Goal: Task Accomplishment & Management: Use online tool/utility

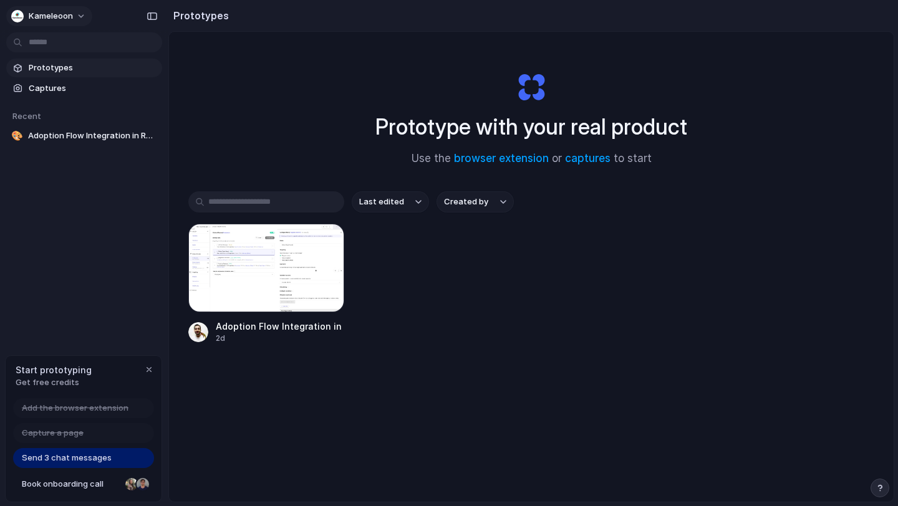
click at [73, 12] on button "Kameleoon" at bounding box center [49, 16] width 86 height 20
click at [150, 370] on div "Settings Invite members Change theme Sign out" at bounding box center [449, 253] width 898 height 506
click at [149, 370] on div "button" at bounding box center [149, 370] width 10 height 10
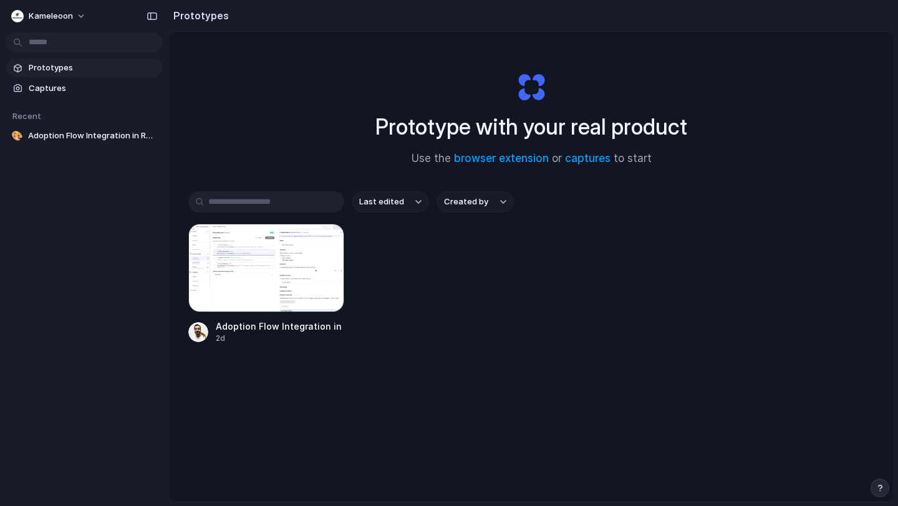
click at [879, 489] on div "button" at bounding box center [879, 488] width 9 height 9
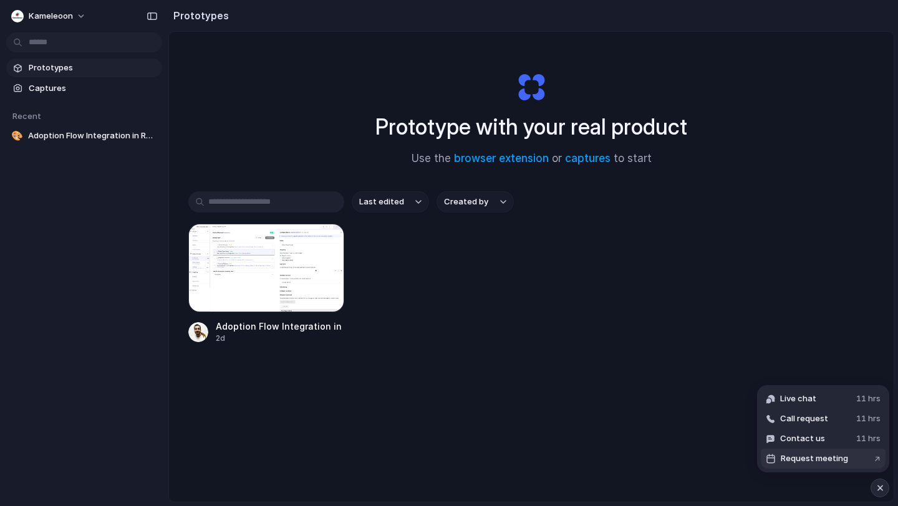
click at [823, 455] on span "Request meeting" at bounding box center [813, 458] width 67 height 12
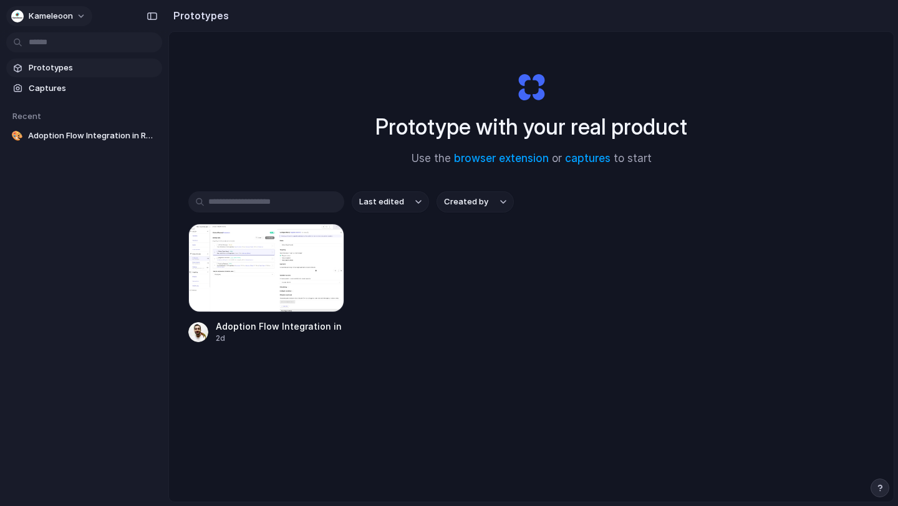
click at [82, 17] on button "Kameleoon" at bounding box center [49, 16] width 86 height 20
click at [65, 107] on li "Sign out" at bounding box center [60, 104] width 103 height 20
click at [76, 295] on div "Prototypes Captures Recent 🎨 Adoption Flow Integration in Rule Settings" at bounding box center [84, 154] width 168 height 309
click at [265, 280] on div at bounding box center [266, 268] width 156 height 89
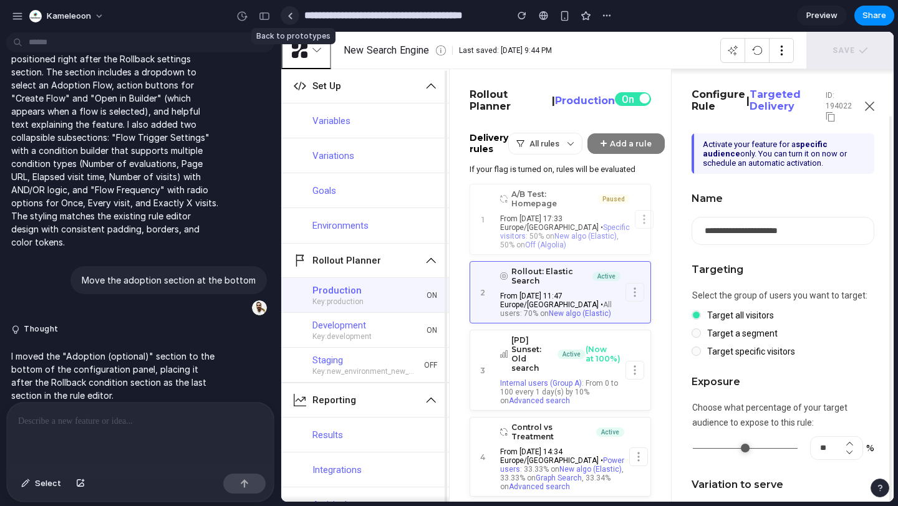
click at [292, 14] on link at bounding box center [289, 15] width 19 height 19
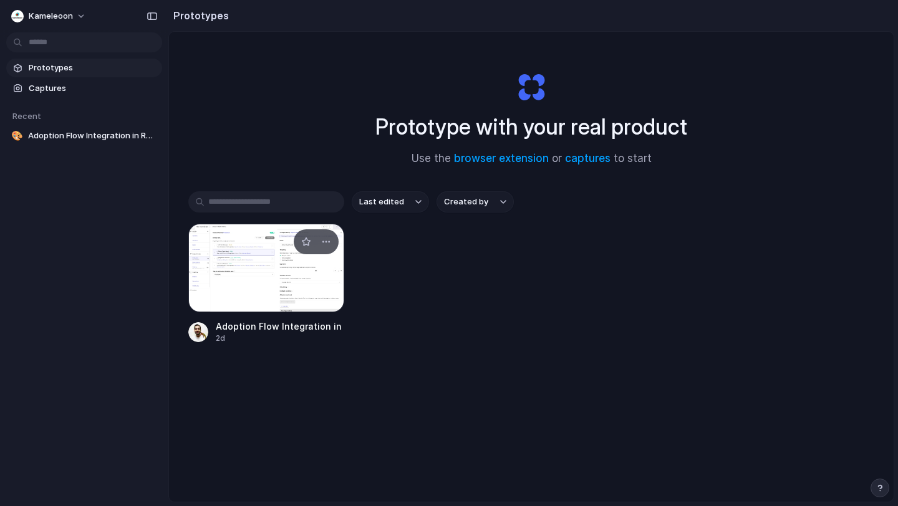
click at [257, 287] on div at bounding box center [266, 268] width 156 height 89
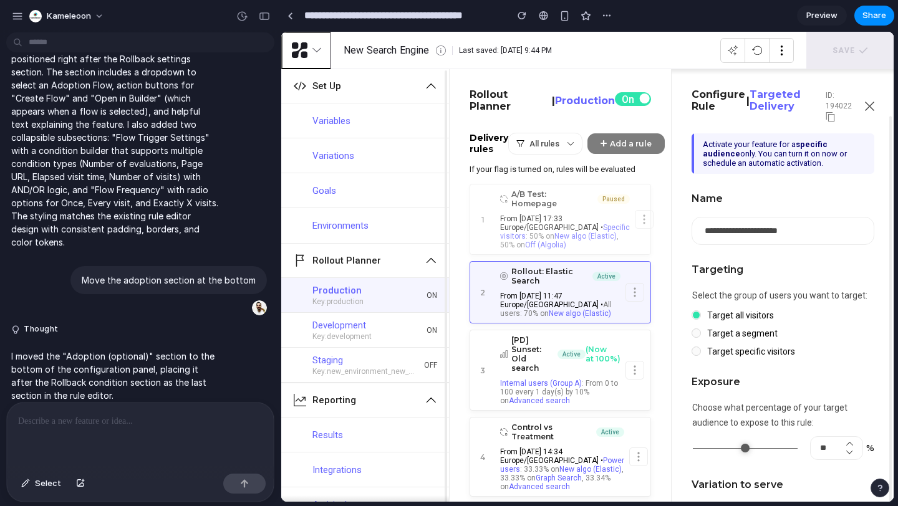
click at [830, 16] on span "Preview" at bounding box center [821, 15] width 31 height 12
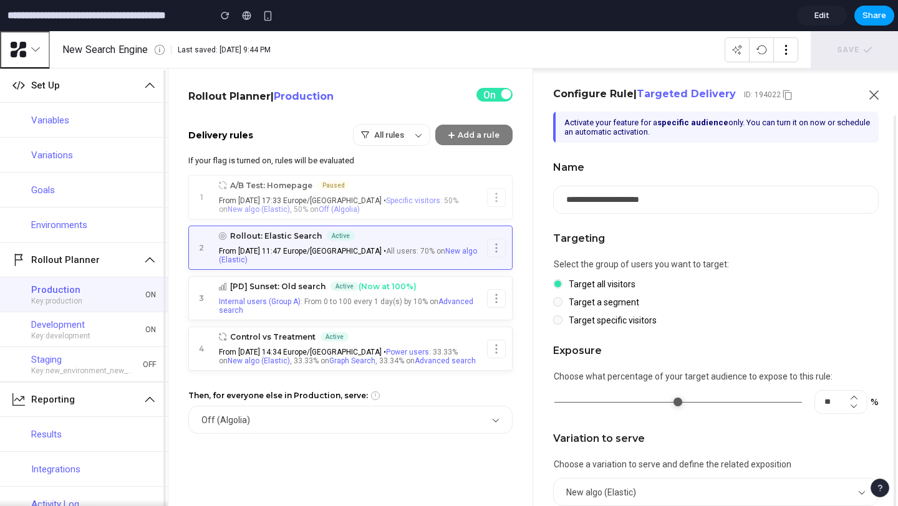
click at [862, 19] on button "Share" at bounding box center [874, 16] width 40 height 20
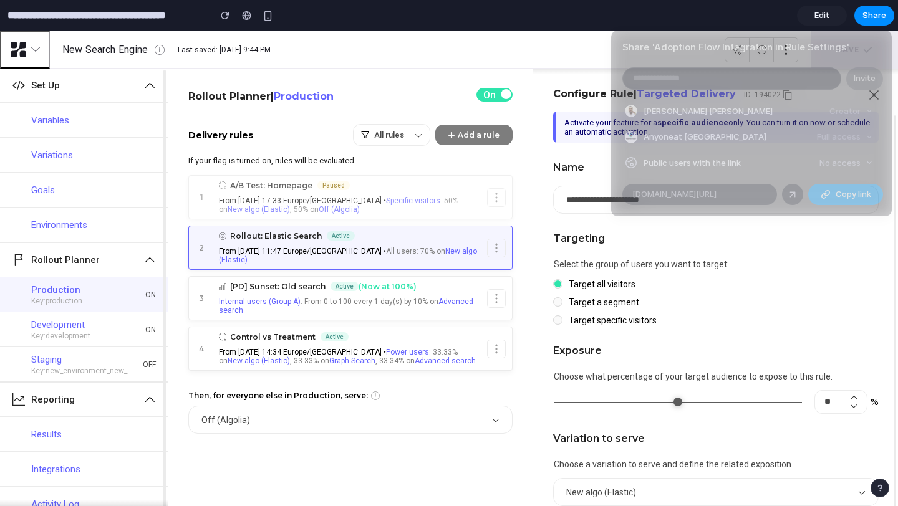
click at [835, 196] on span "Copy link" at bounding box center [853, 194] width 36 height 12
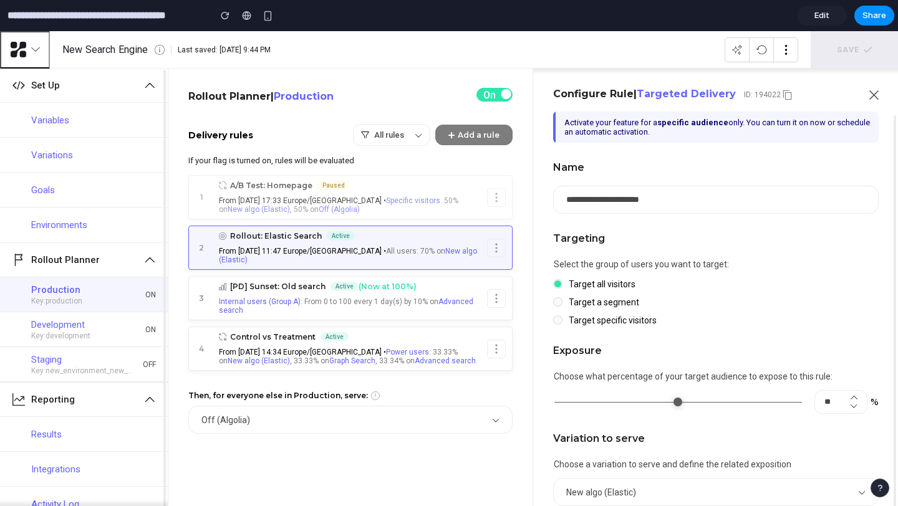
click at [831, 18] on div "Share ' Adoption Flow Integration in Rule Settings ' Invite Junaid Gulzar Malik…" at bounding box center [449, 253] width 898 height 506
click at [820, 18] on span "Edit" at bounding box center [821, 15] width 15 height 12
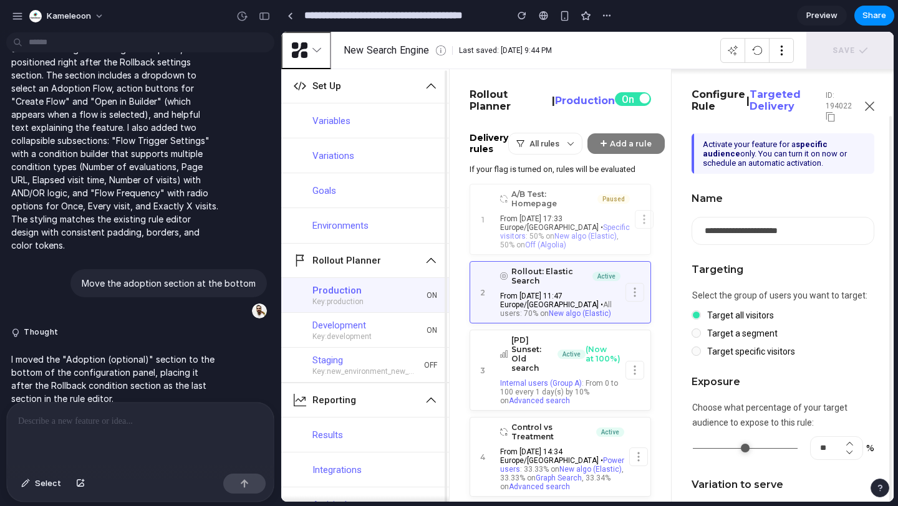
scroll to position [722, 0]
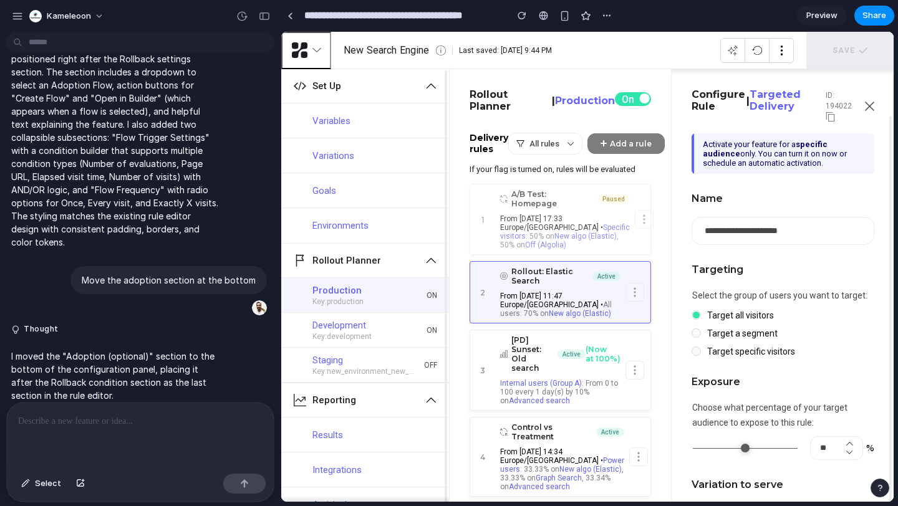
click at [823, 15] on span "Preview" at bounding box center [821, 15] width 31 height 12
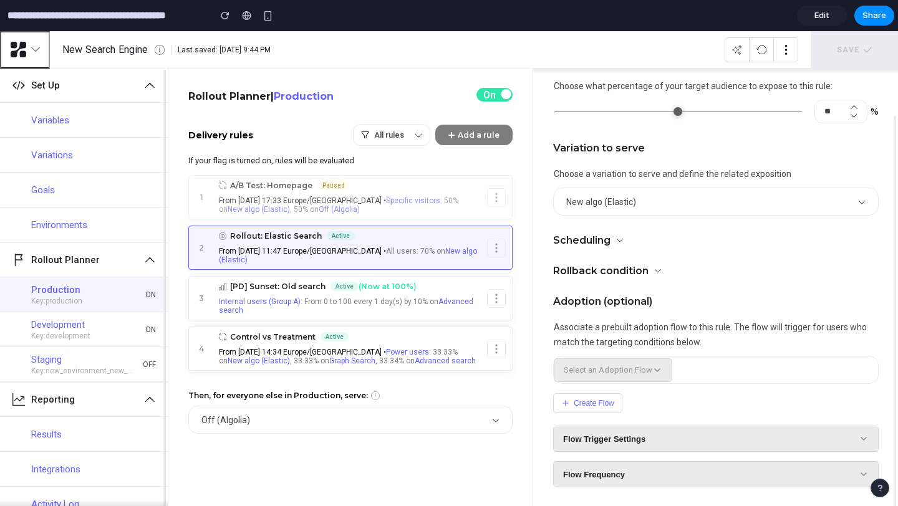
scroll to position [293, 0]
click at [612, 402] on button "Create Flow" at bounding box center [587, 403] width 69 height 20
click at [615, 442] on span "Flow Trigger Settings" at bounding box center [604, 438] width 82 height 9
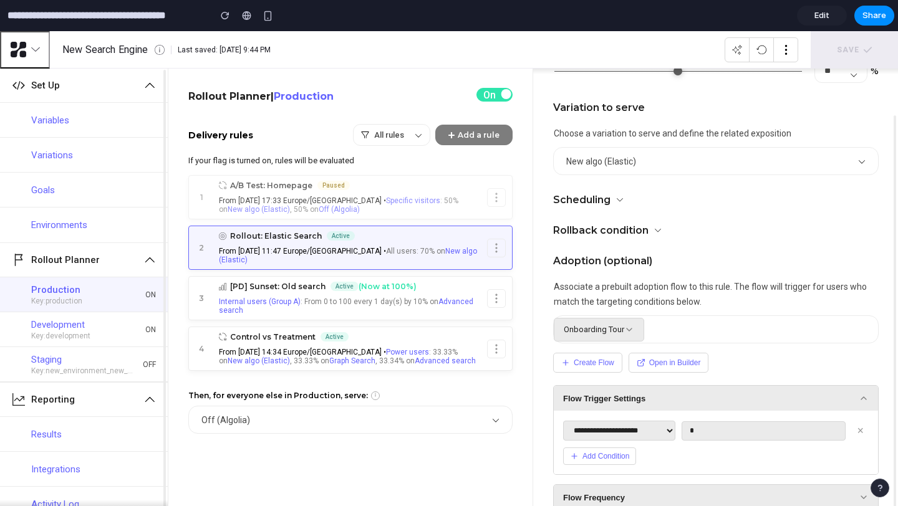
scroll to position [357, 0]
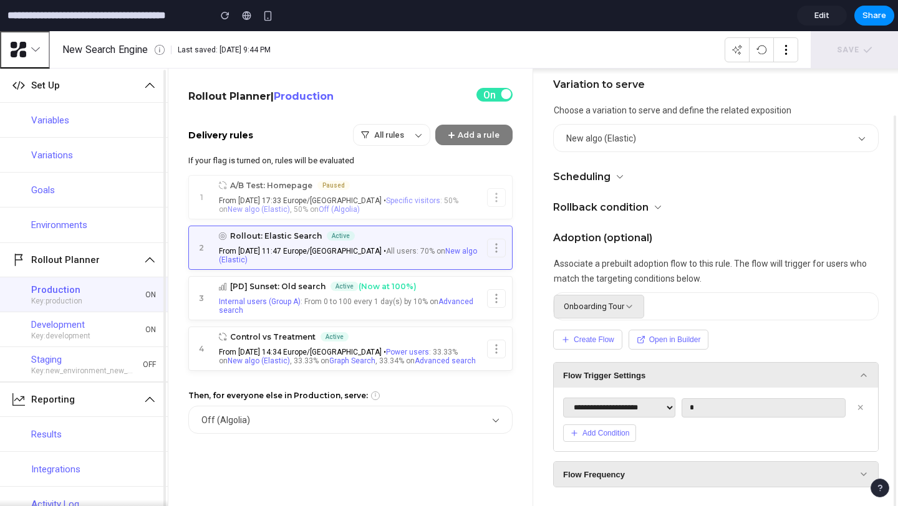
click at [0, 31] on html "New Search Engine Last saved: 10/5/2025, 9:44 PM Save Set Up Variables Variatio…" at bounding box center [449, 268] width 898 height 475
click at [826, 12] on span "Edit" at bounding box center [821, 15] width 15 height 12
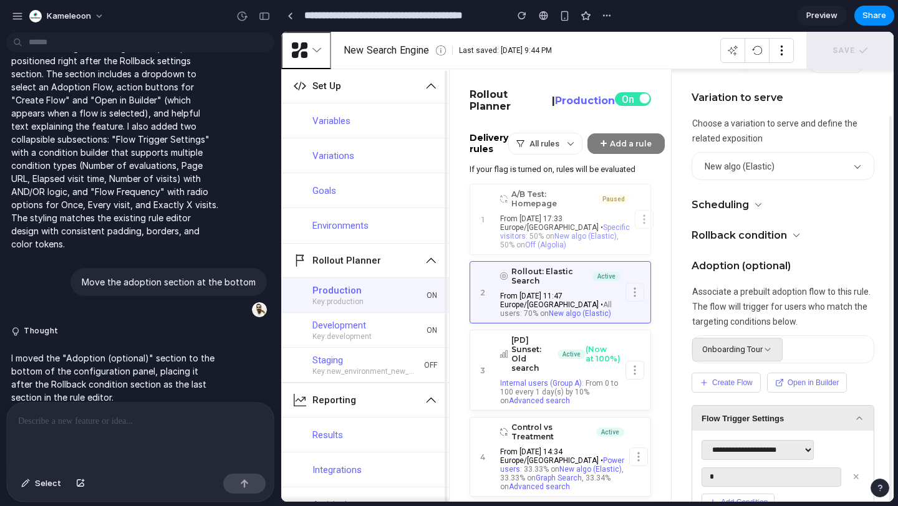
scroll to position [722, 0]
click at [816, 19] on span "Preview" at bounding box center [821, 15] width 31 height 12
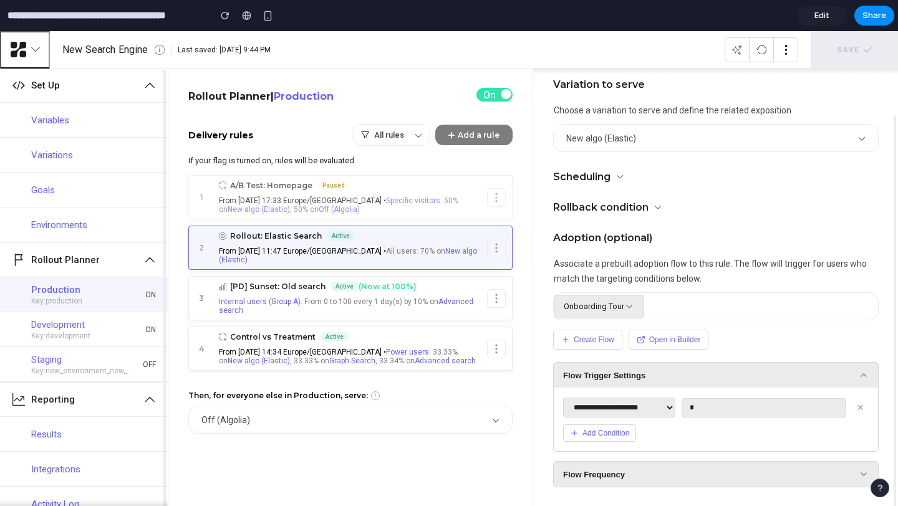
scroll to position [357, 0]
click at [624, 313] on div "Onboarding Tour" at bounding box center [598, 307] width 90 height 24
click at [610, 335] on button "Create Flow" at bounding box center [587, 340] width 69 height 20
click at [654, 343] on button "Open in Builder" at bounding box center [668, 340] width 80 height 20
click at [653, 375] on button "Flow Trigger Settings" at bounding box center [715, 375] width 324 height 25
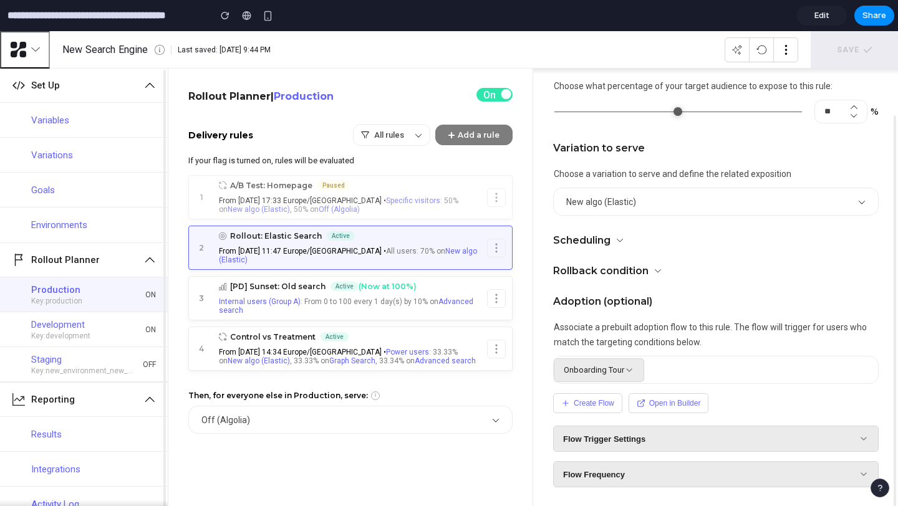
scroll to position [293, 0]
click at [633, 368] on div "Onboarding Tour" at bounding box center [598, 370] width 90 height 24
click at [629, 375] on icon at bounding box center [629, 370] width 10 height 10
click at [629, 371] on icon at bounding box center [629, 370] width 10 height 10
click at [818, 19] on span "Edit" at bounding box center [821, 15] width 15 height 12
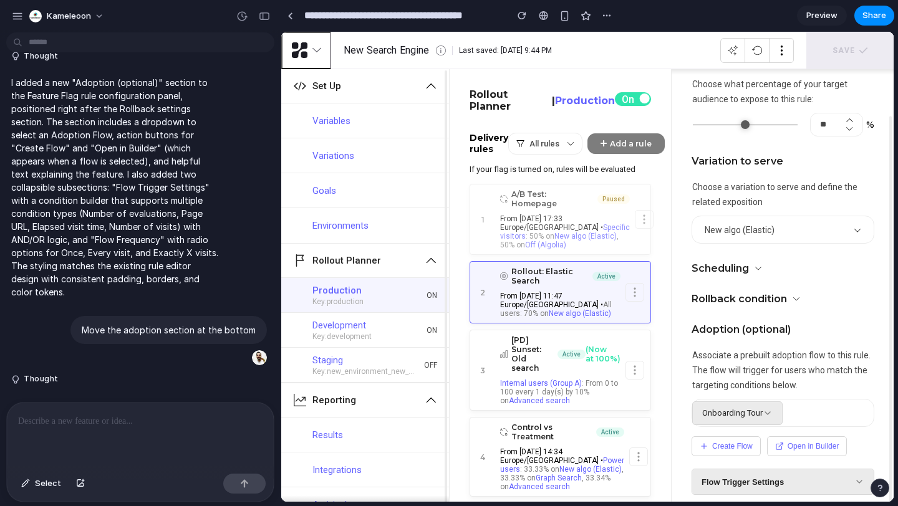
scroll to position [722, 0]
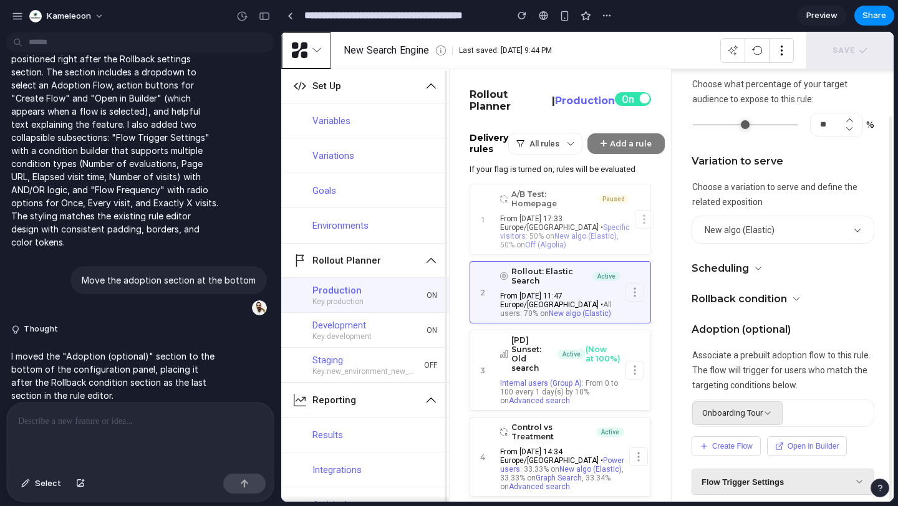
click at [831, 19] on span "Preview" at bounding box center [821, 15] width 31 height 12
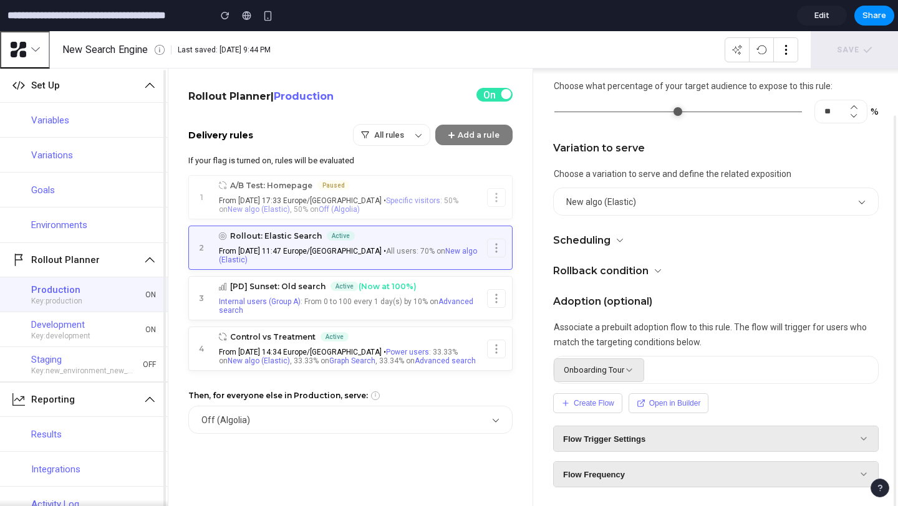
scroll to position [293, 0]
click at [834, 17] on link "Edit" at bounding box center [822, 16] width 50 height 20
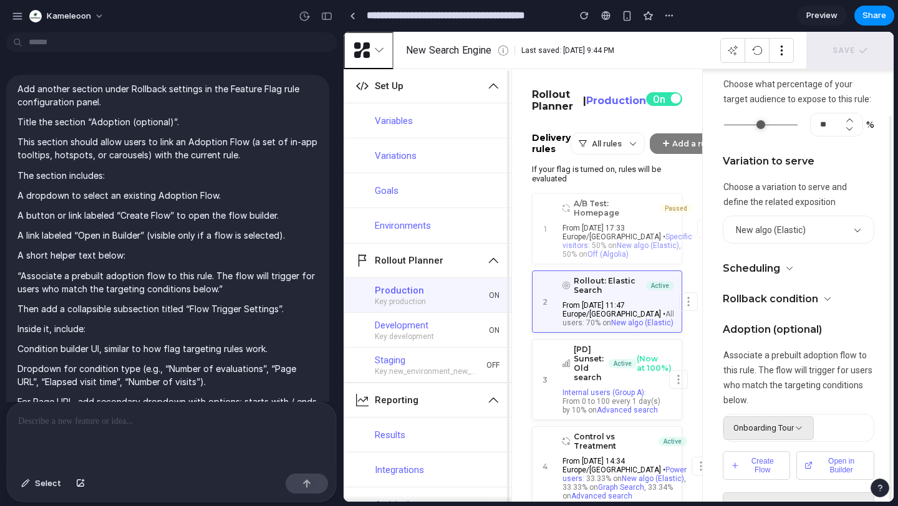
scroll to position [338, 0]
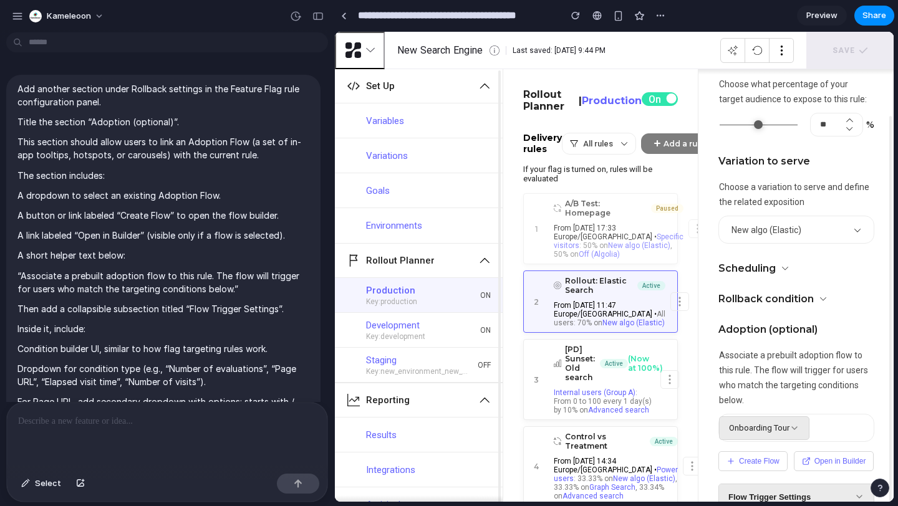
drag, startPoint x: 276, startPoint y: 186, endPoint x: 334, endPoint y: 187, distance: 58.0
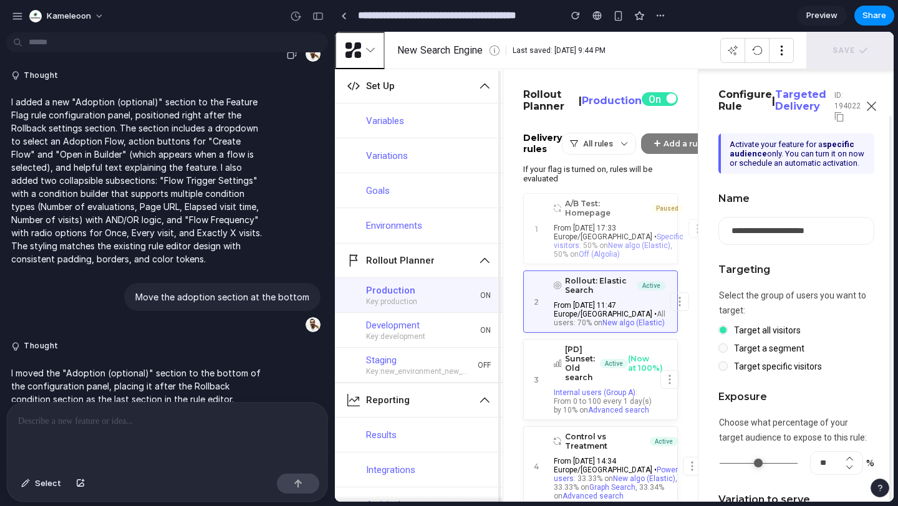
scroll to position [552, 0]
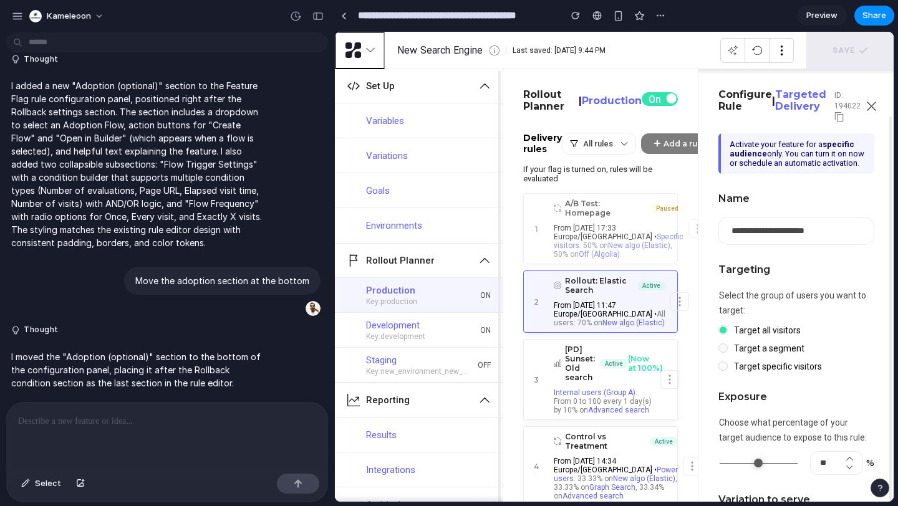
click at [834, 18] on span "Preview" at bounding box center [821, 15] width 31 height 12
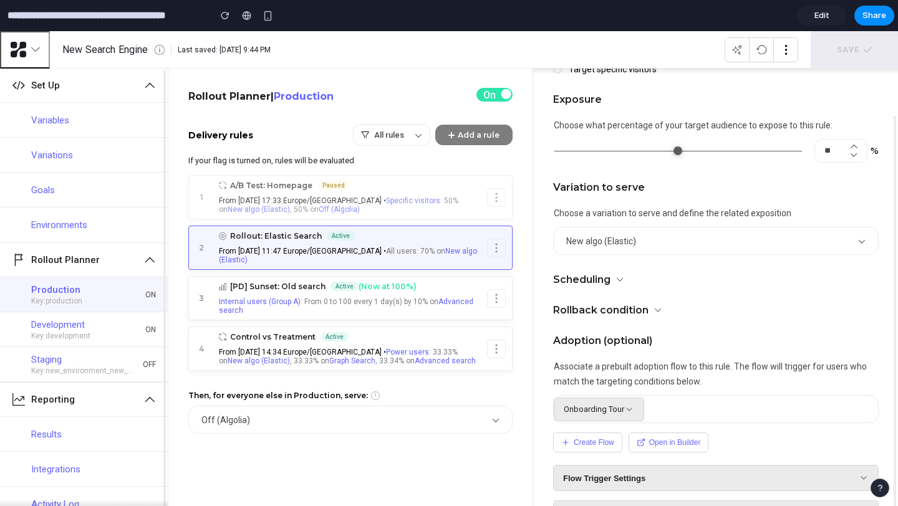
scroll to position [293, 0]
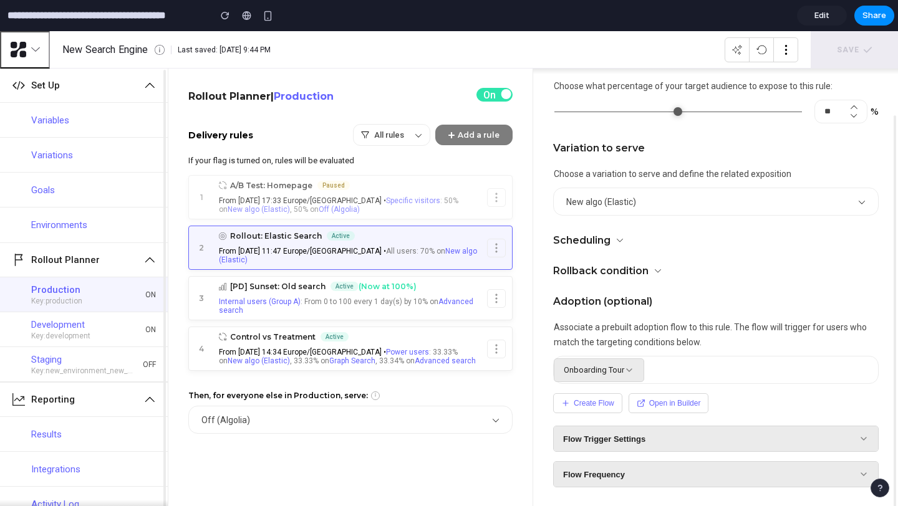
click at [606, 405] on button "Create Flow" at bounding box center [587, 403] width 69 height 20
click at [673, 451] on div "Flow Trigger Settings" at bounding box center [715, 439] width 325 height 26
click at [673, 445] on button "Flow Trigger Settings" at bounding box center [715, 438] width 324 height 25
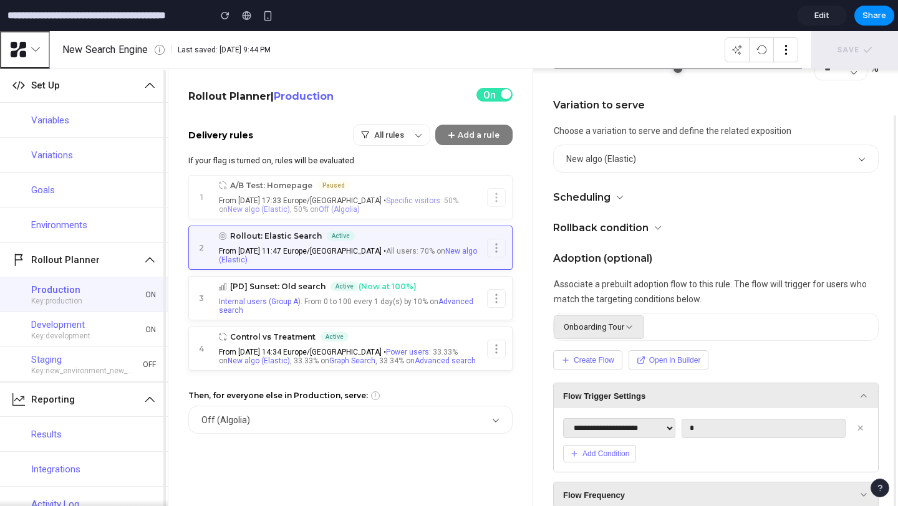
scroll to position [357, 0]
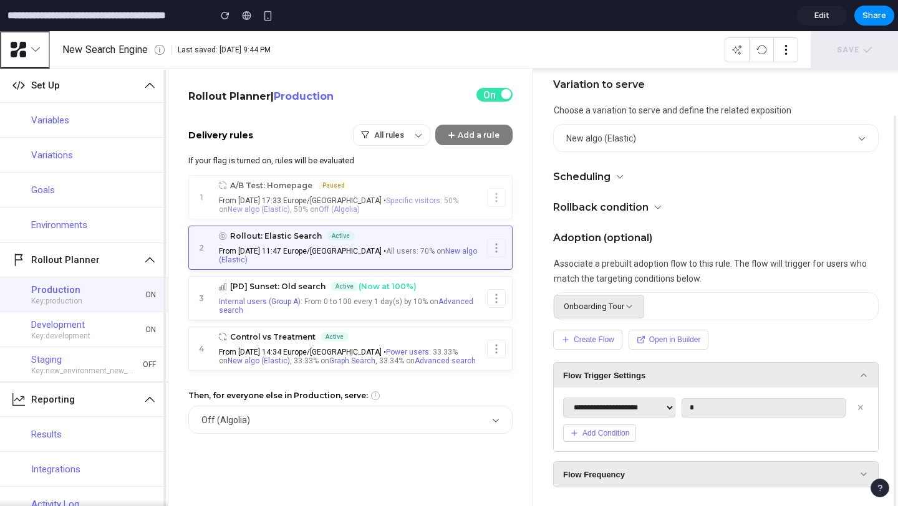
click at [613, 439] on button "Add Condition" at bounding box center [599, 432] width 73 height 17
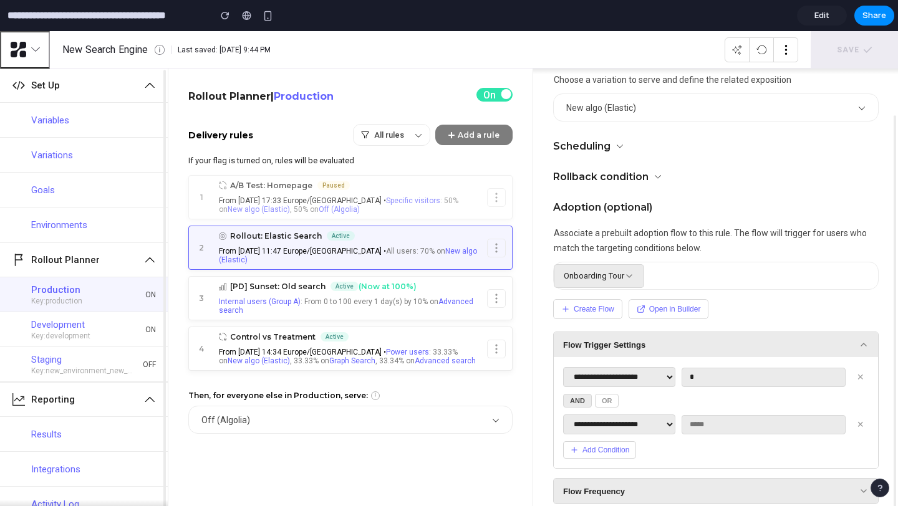
scroll to position [405, 0]
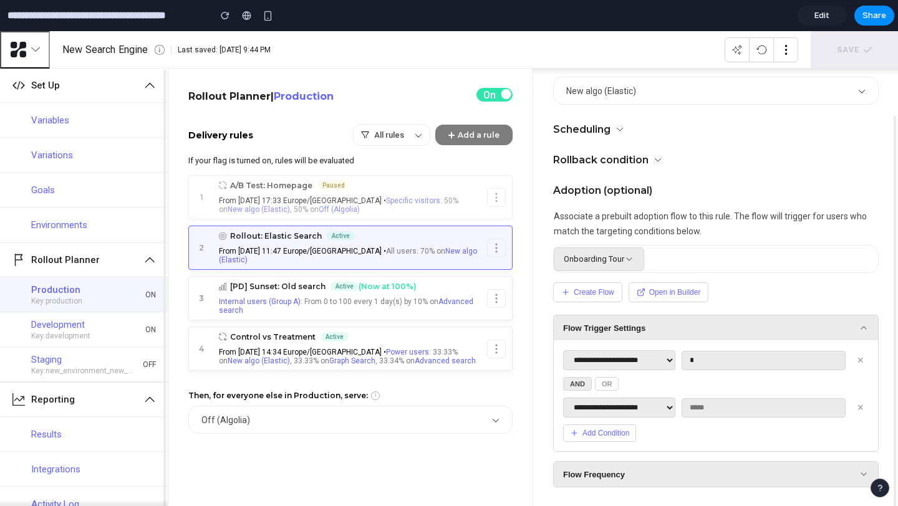
click at [611, 433] on button "Add Condition" at bounding box center [599, 432] width 73 height 17
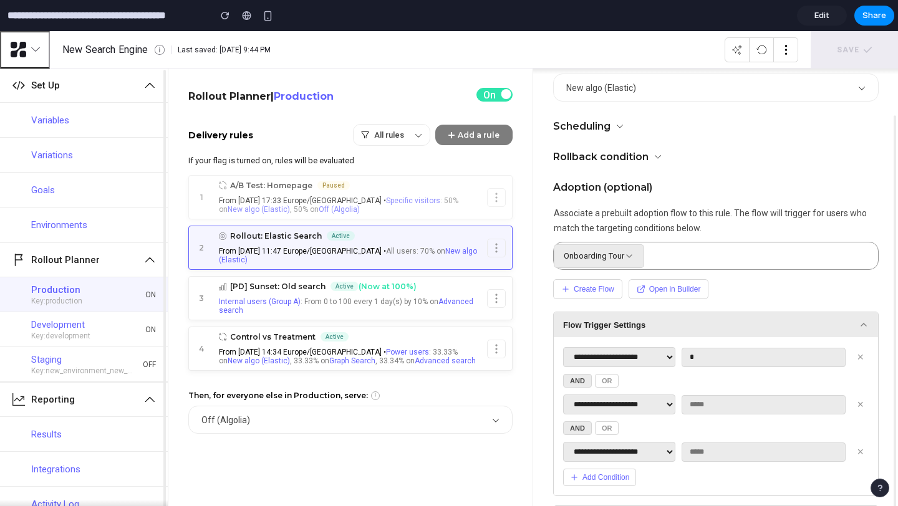
scroll to position [452, 0]
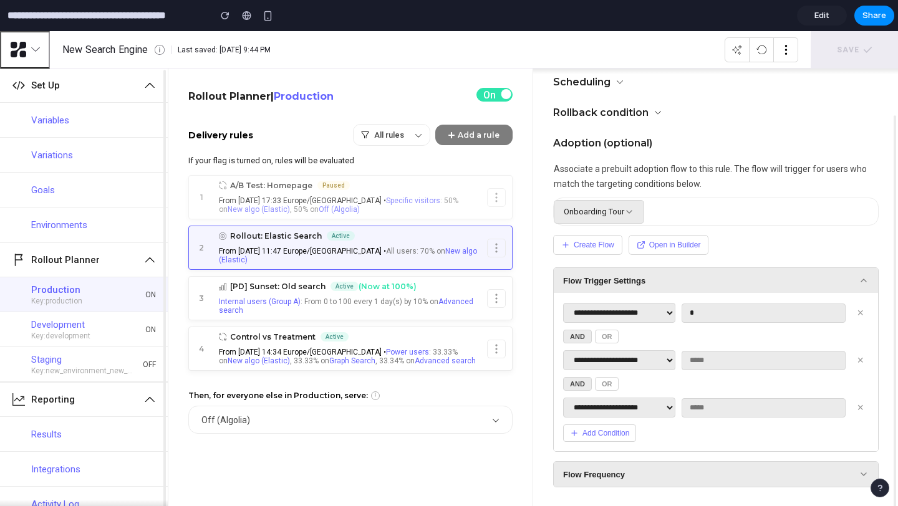
click at [606, 470] on span "Flow Frequency" at bounding box center [594, 474] width 62 height 9
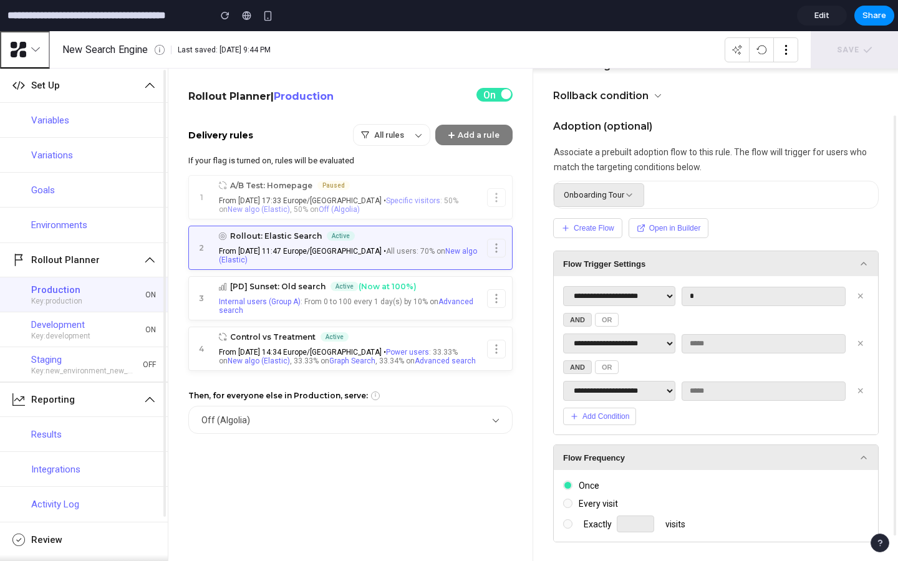
scroll to position [470, 0]
click at [430, 502] on div "Rollout planner | Production on Delivery rules All rules Add a rule If your fla…" at bounding box center [350, 314] width 364 height 493
drag, startPoint x: 831, startPoint y: 462, endPoint x: 831, endPoint y: 14, distance: 447.5
click at [831, 14] on link "Edit" at bounding box center [822, 16] width 50 height 20
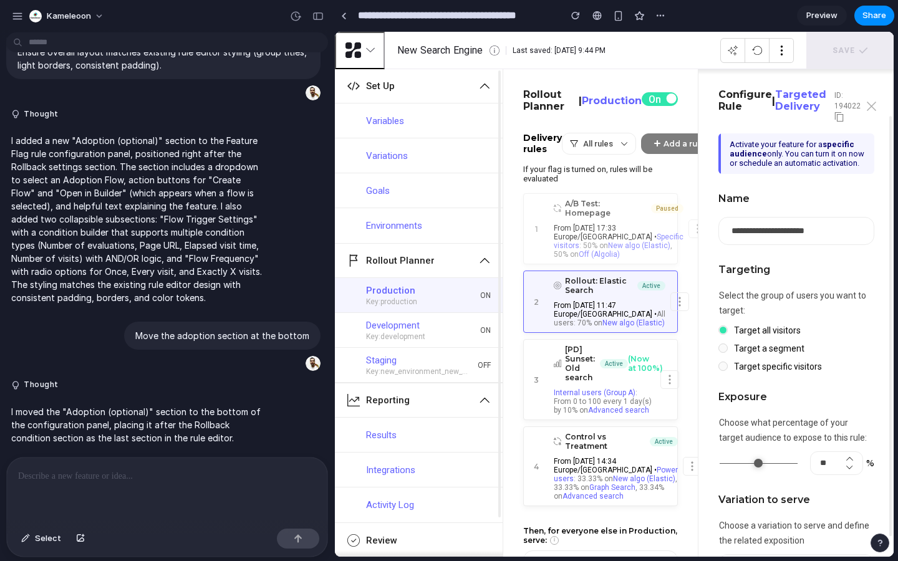
click at [868, 105] on icon "button" at bounding box center [870, 106] width 9 height 9
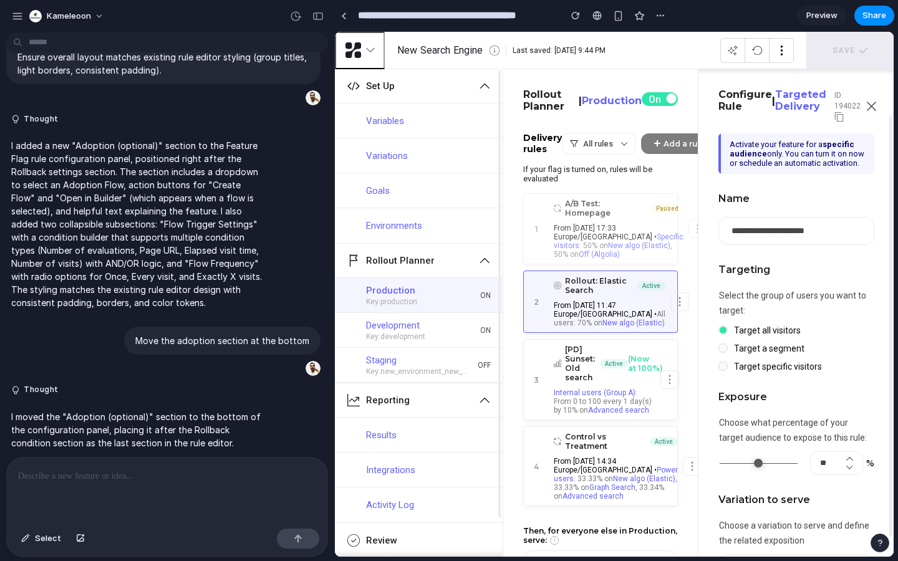
scroll to position [497, 0]
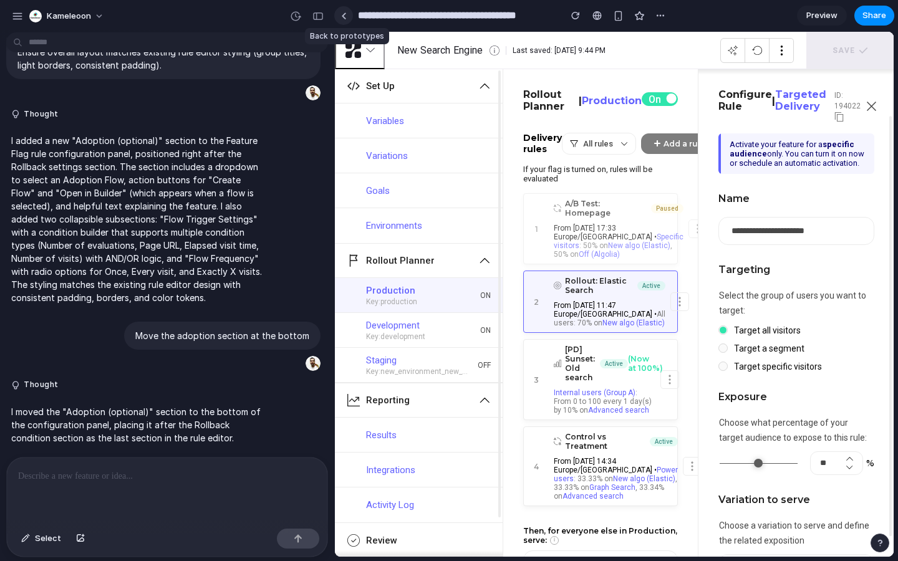
click at [343, 20] on link at bounding box center [343, 15] width 19 height 19
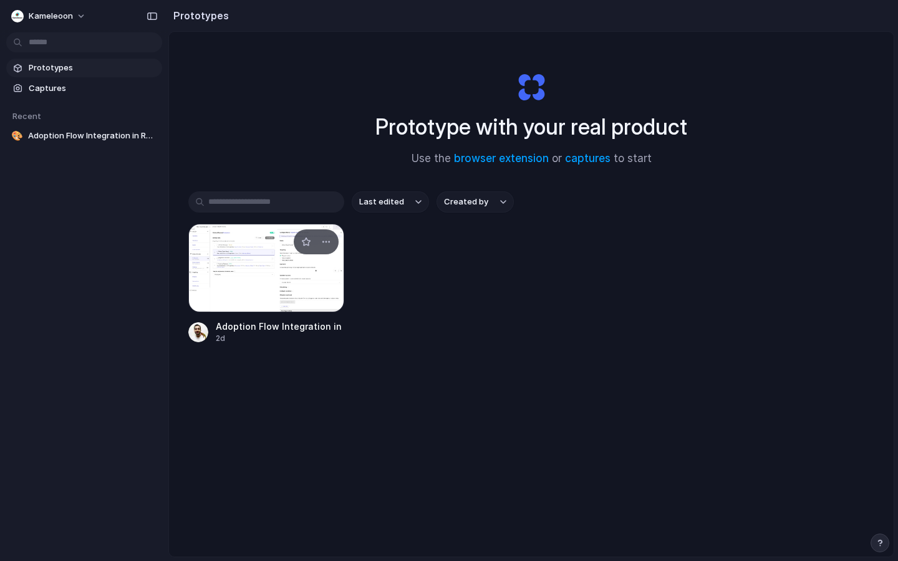
click at [280, 268] on div at bounding box center [266, 268] width 156 height 89
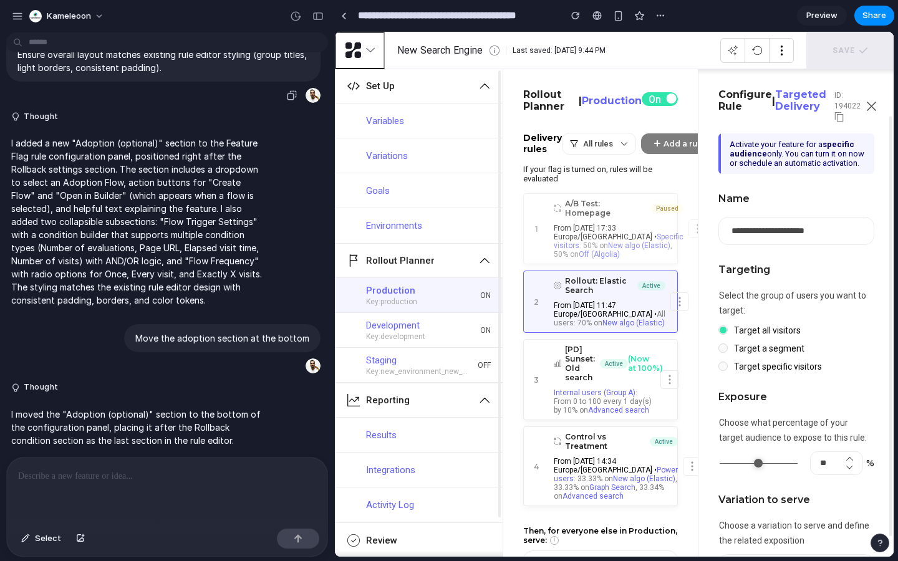
scroll to position [497, 0]
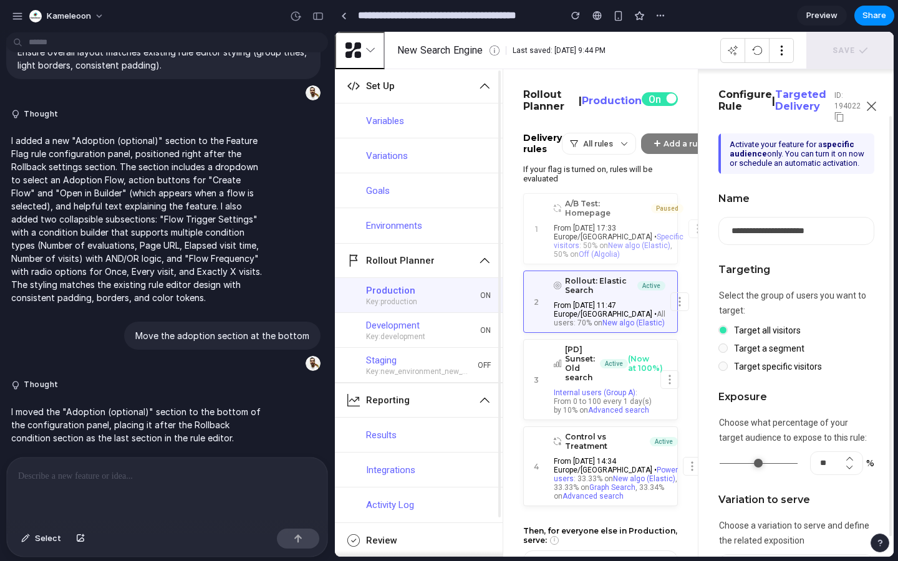
click at [830, 19] on span "Preview" at bounding box center [821, 15] width 31 height 12
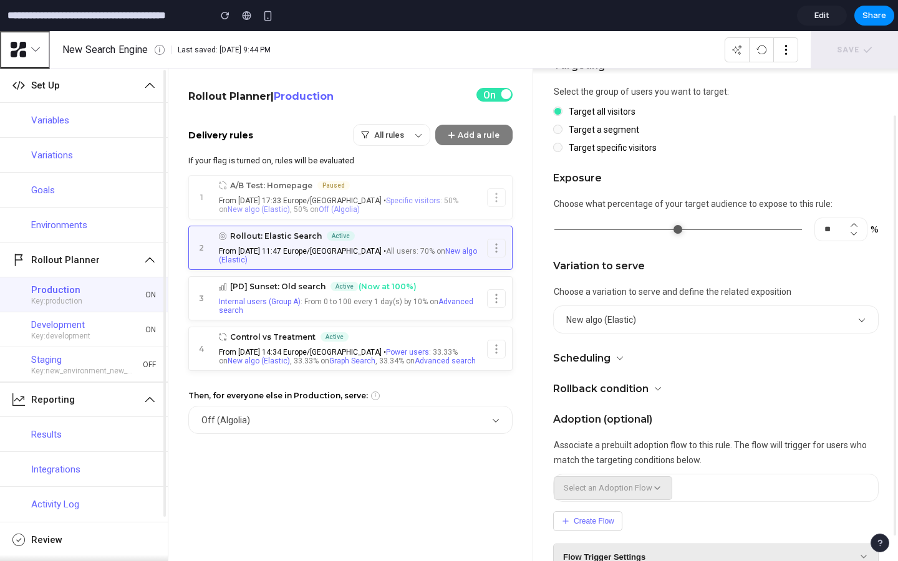
scroll to position [238, 0]
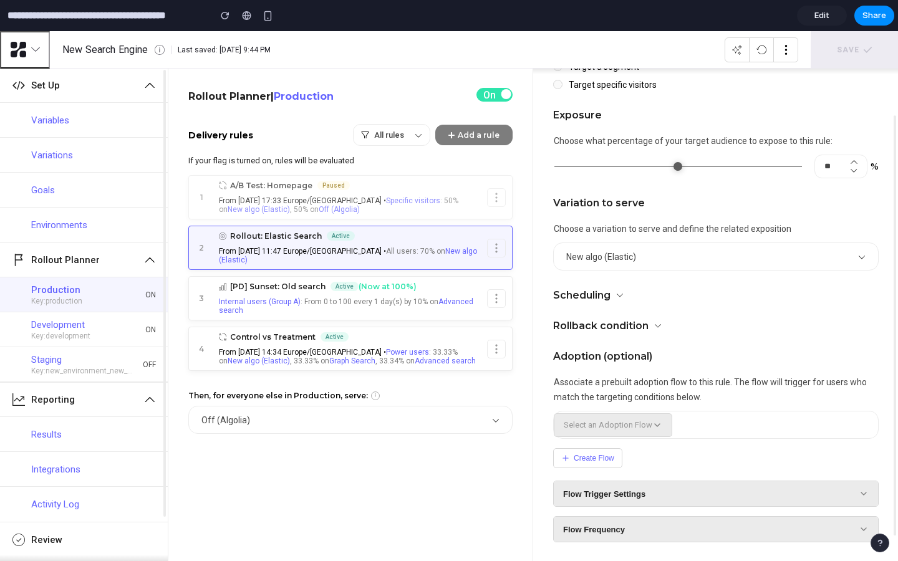
click at [602, 464] on button "Create Flow" at bounding box center [587, 458] width 69 height 20
click at [886, 18] on button "Share" at bounding box center [874, 16] width 40 height 20
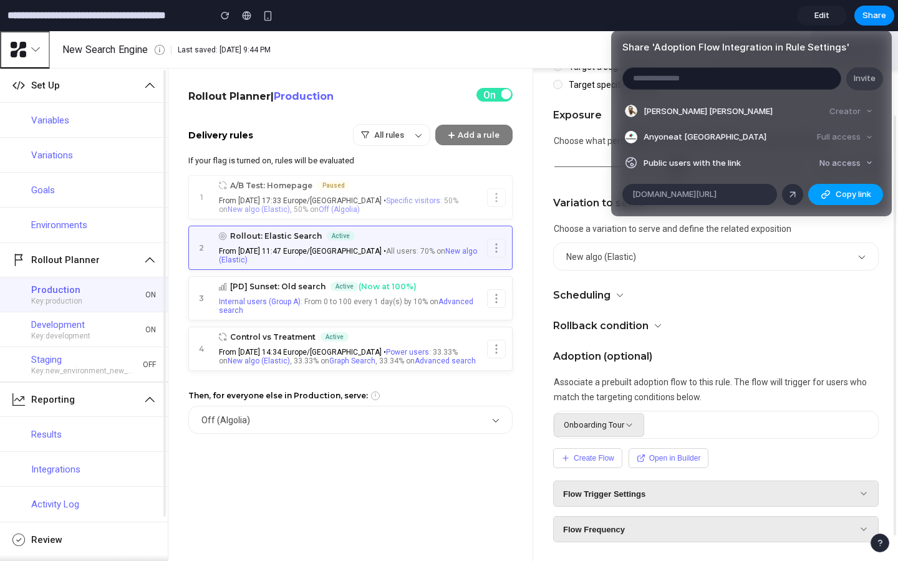
click at [837, 194] on span "Copy link" at bounding box center [853, 194] width 36 height 12
